Goal: Use online tool/utility

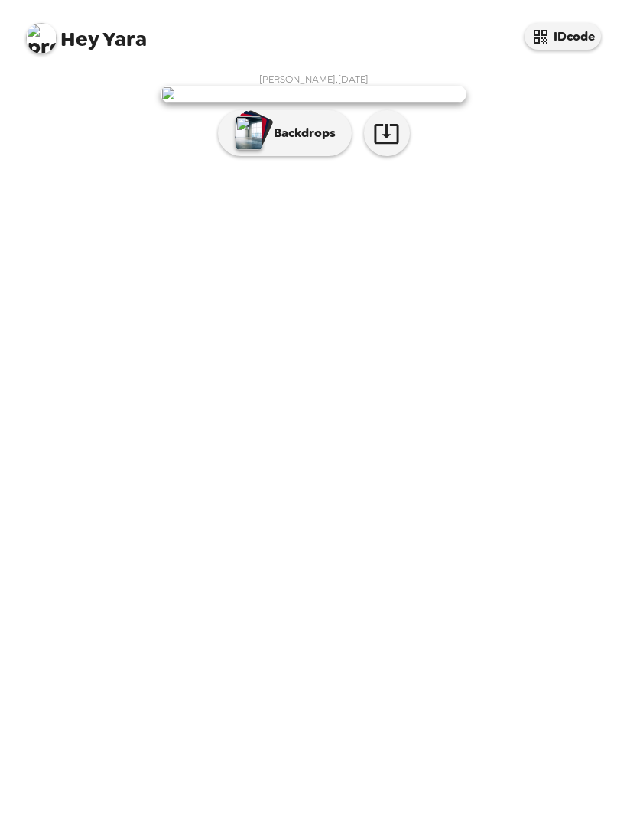
click at [241, 150] on img "button" at bounding box center [249, 133] width 27 height 34
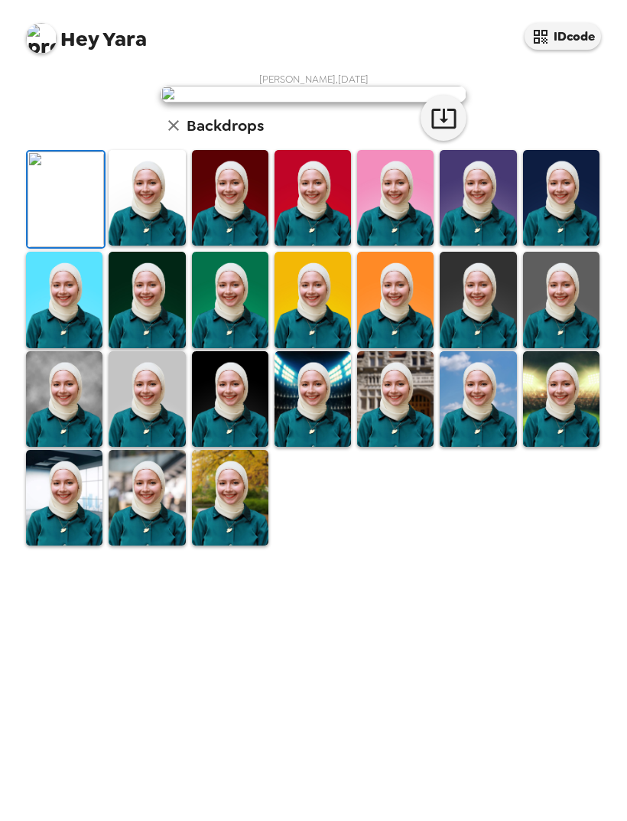
click at [414, 246] on img at bounding box center [395, 198] width 76 height 96
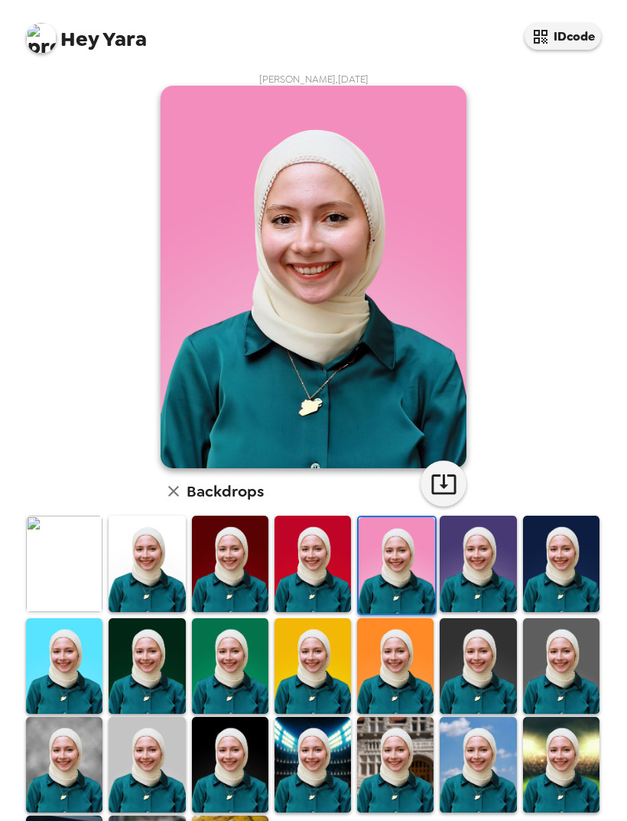
click at [483, 577] on img at bounding box center [478, 564] width 76 height 96
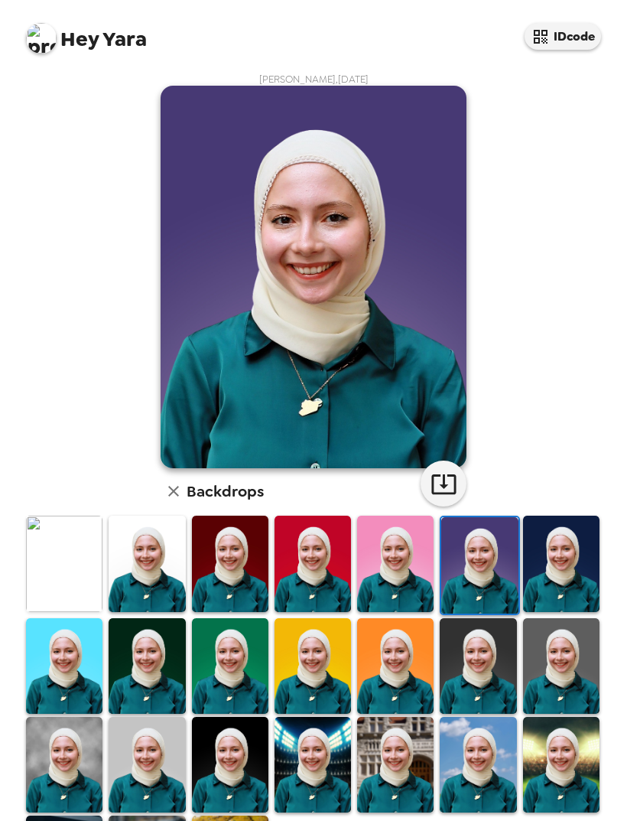
click at [488, 666] on img at bounding box center [478, 666] width 76 height 96
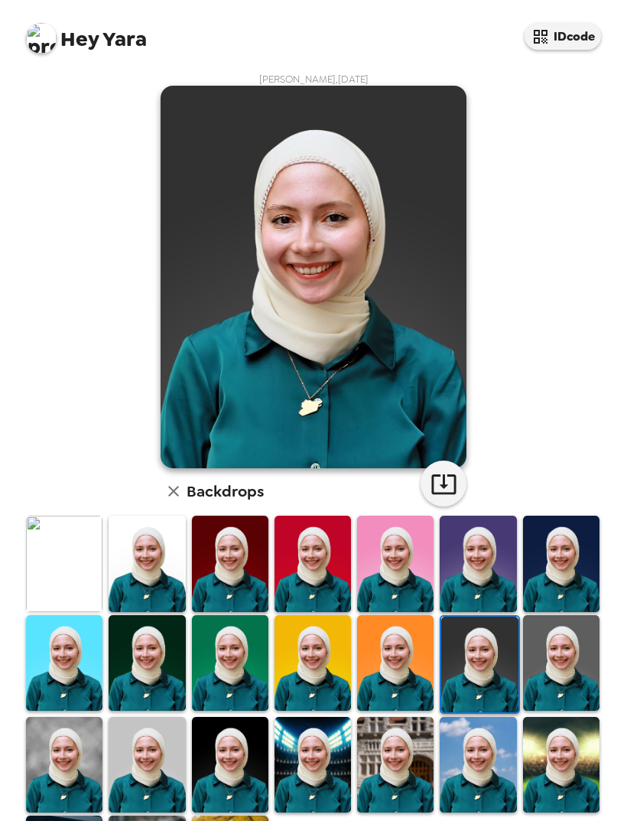
click at [575, 666] on img at bounding box center [561, 663] width 76 height 96
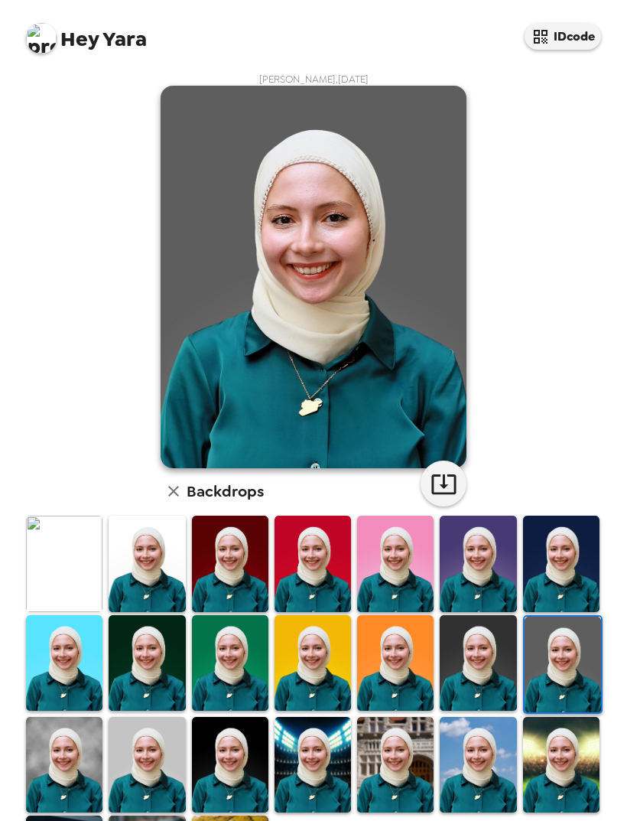
click at [161, 664] on img at bounding box center [147, 663] width 76 height 96
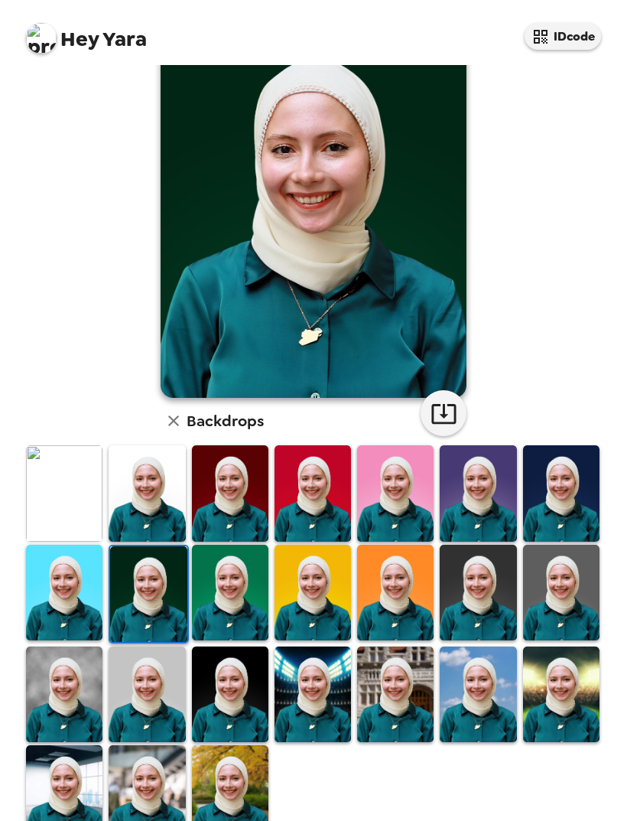
scroll to position [68, 0]
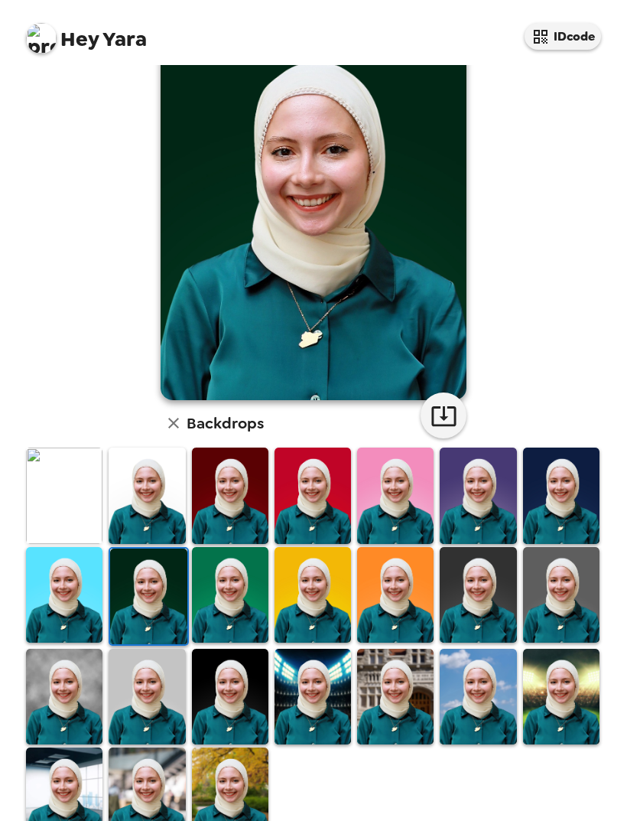
click at [262, 681] on img at bounding box center [230, 697] width 76 height 96
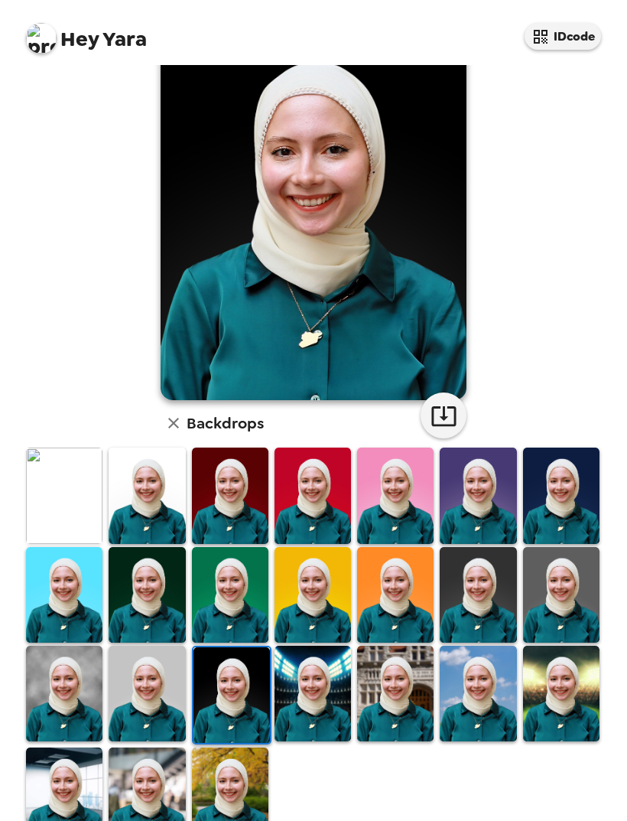
scroll to position [65, 0]
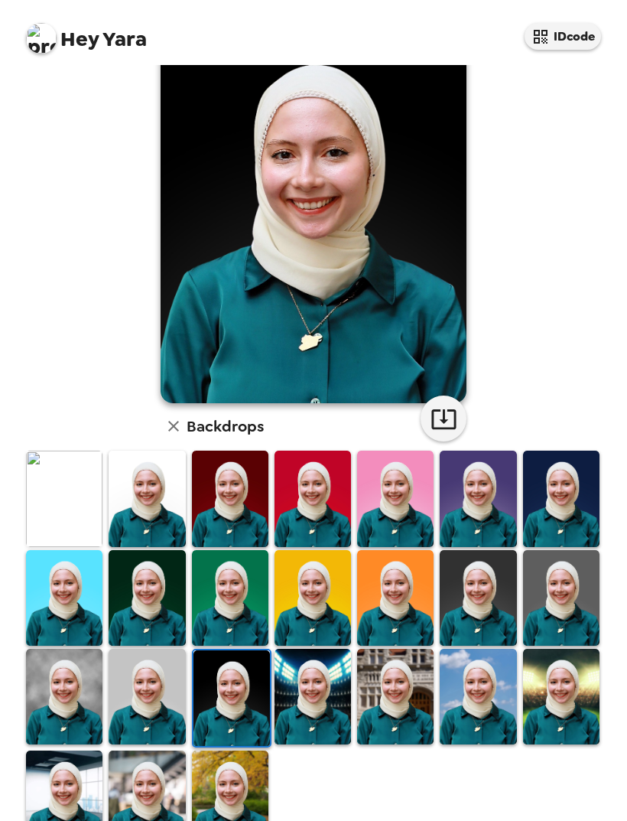
click at [504, 592] on img at bounding box center [478, 598] width 76 height 96
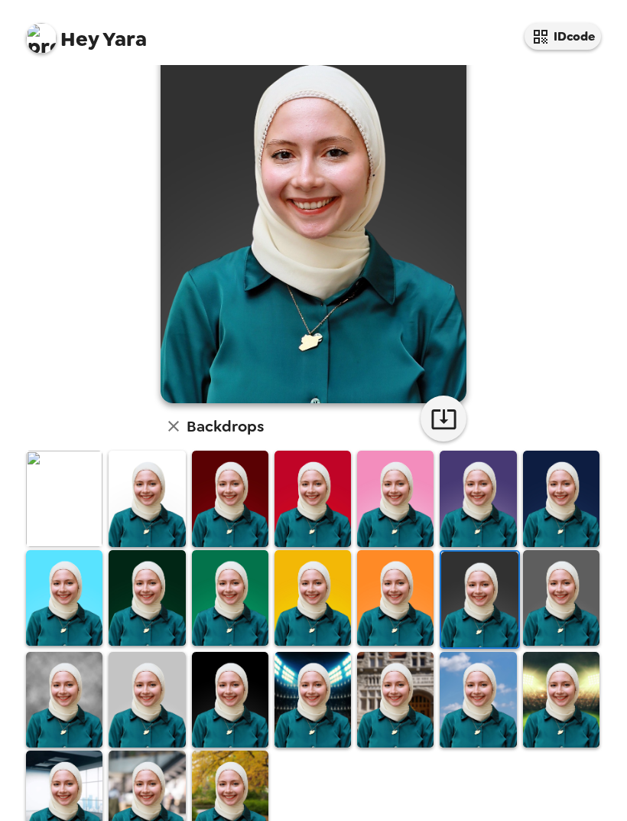
click at [246, 516] on img at bounding box center [230, 499] width 76 height 96
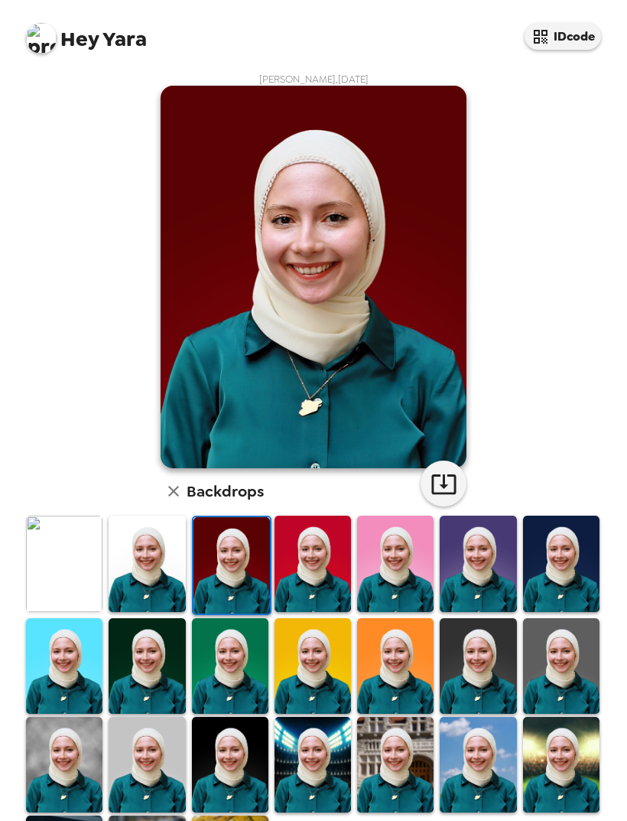
scroll to position [0, 0]
click at [489, 645] on img at bounding box center [478, 666] width 76 height 96
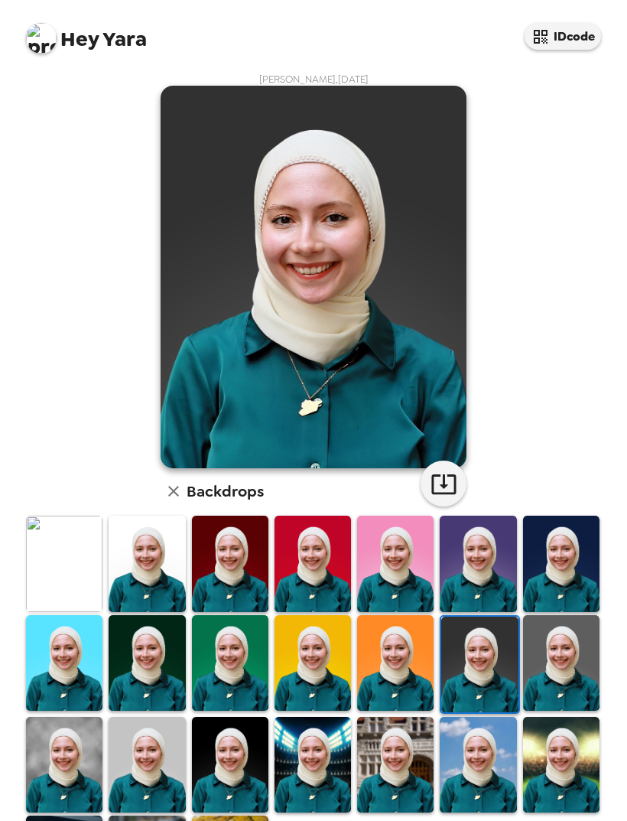
click at [173, 658] on img at bounding box center [147, 663] width 76 height 96
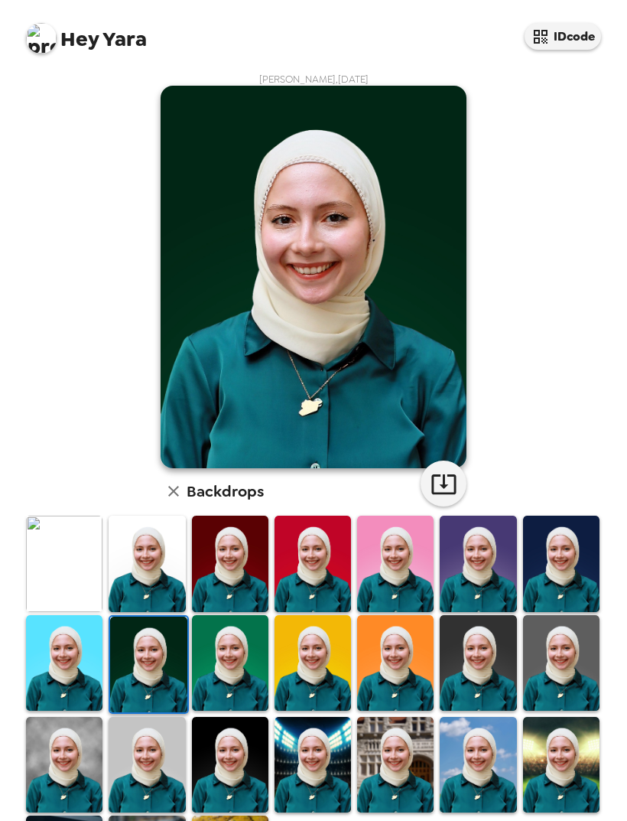
click at [578, 533] on img at bounding box center [561, 564] width 76 height 96
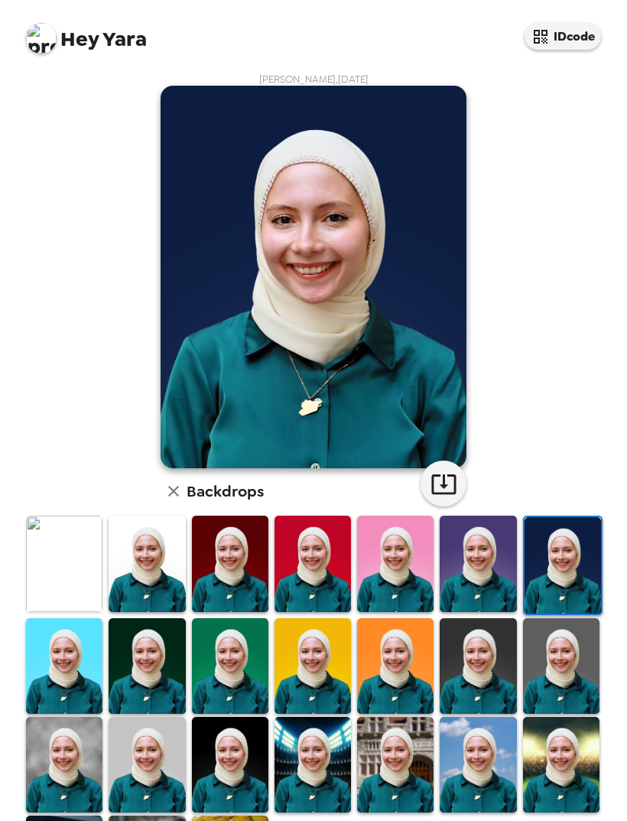
click at [161, 663] on img at bounding box center [147, 666] width 76 height 96
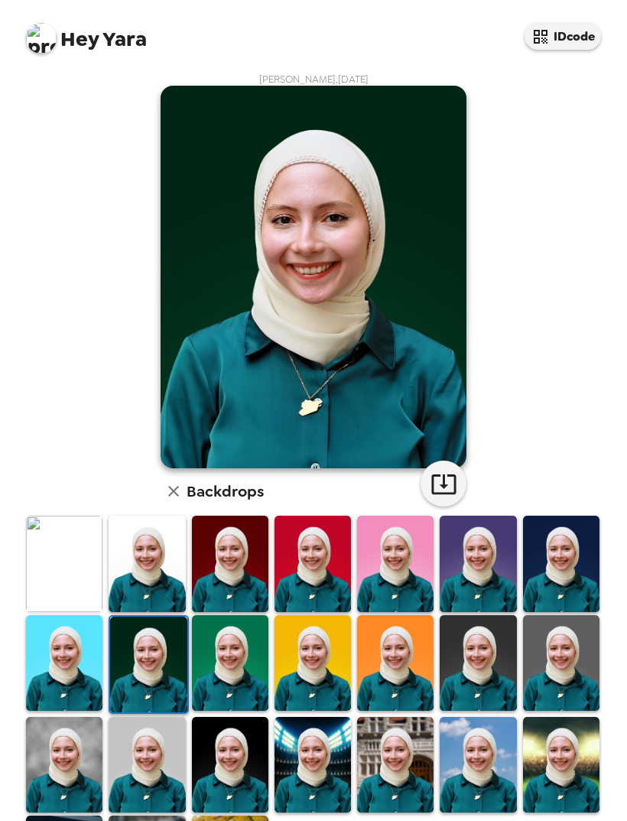
click at [228, 742] on img at bounding box center [230, 765] width 76 height 96
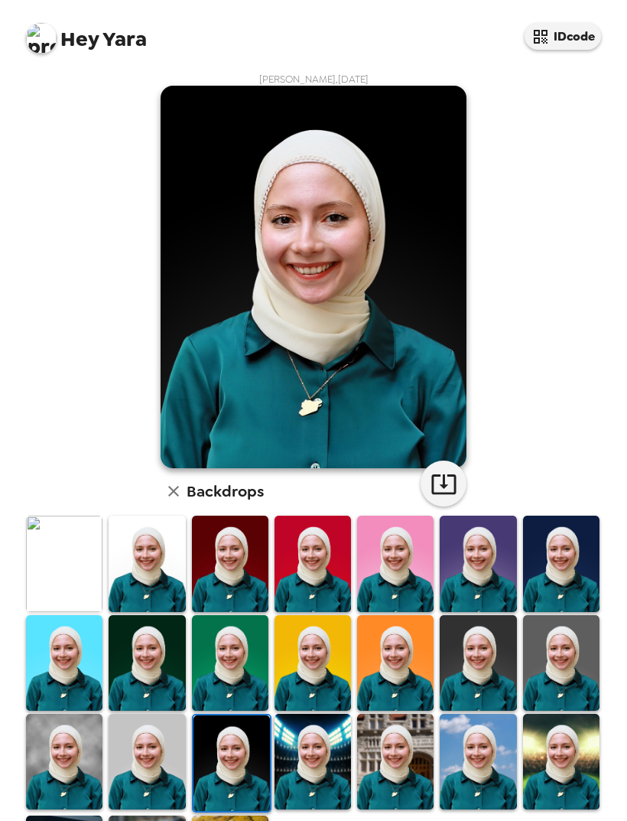
click at [153, 646] on img at bounding box center [147, 663] width 76 height 96
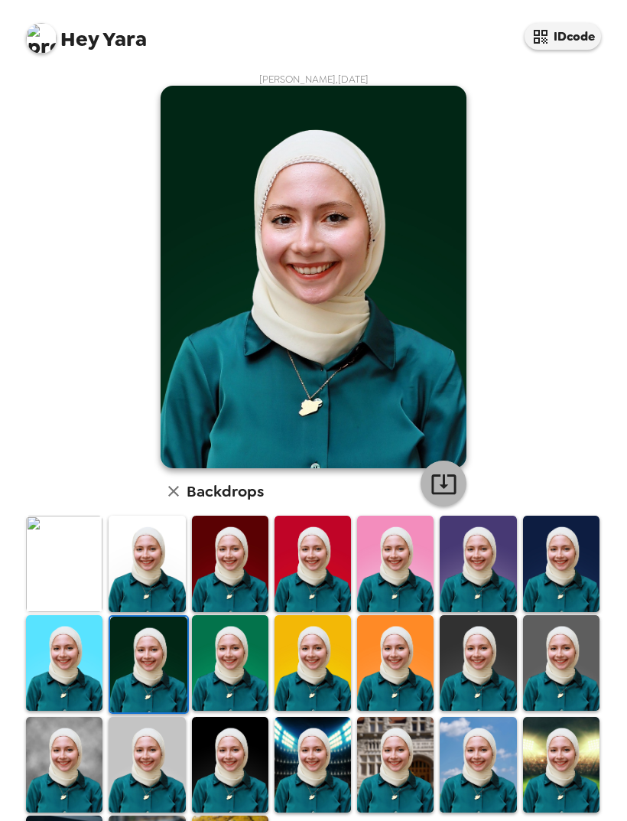
click at [443, 480] on icon "button" at bounding box center [444, 483] width 27 height 27
